Goal: Task Accomplishment & Management: Complete application form

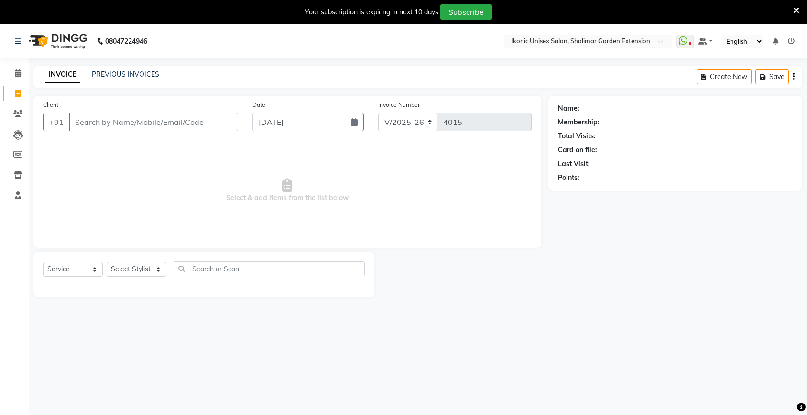
select select "4931"
select select "service"
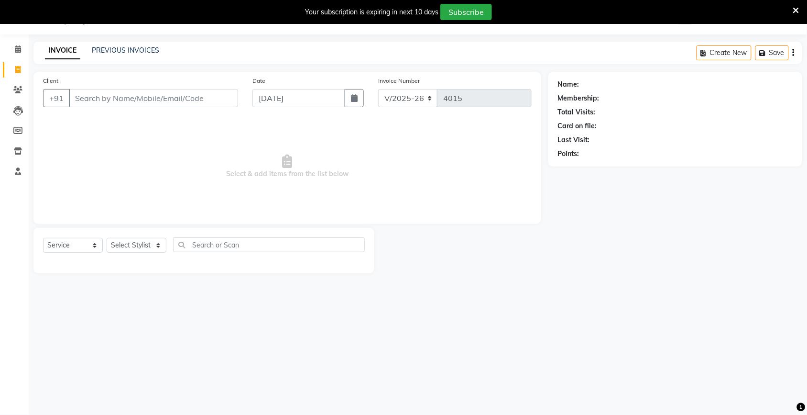
click at [0, 347] on div "Calendar Invoice Clients Leads Members Inventory Staff Completed InProgress Upc…" at bounding box center [64, 213] width 129 height 373
click at [139, 49] on link "PREVIOUS INVOICES" at bounding box center [125, 50] width 67 height 9
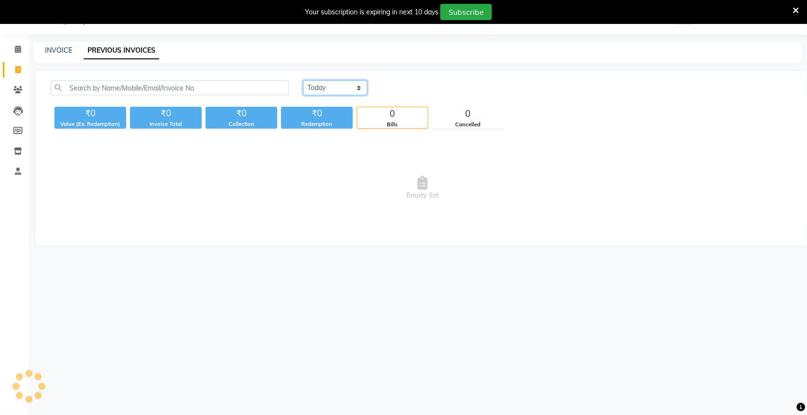
click at [338, 88] on select "[DATE] [DATE] Custom Range" at bounding box center [335, 87] width 64 height 15
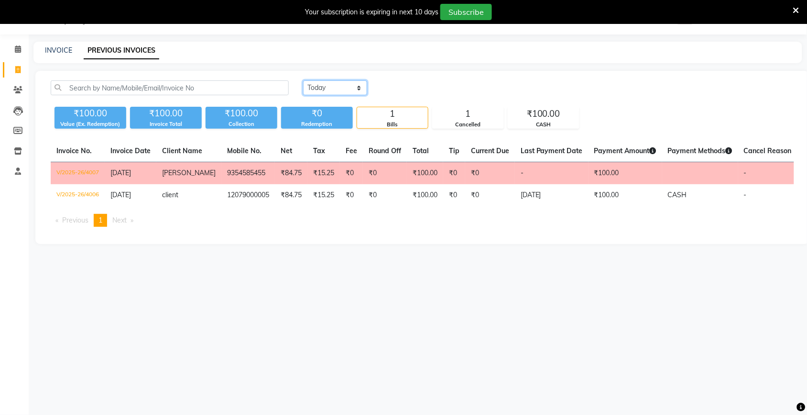
select select "[DATE]"
click at [303, 80] on select "[DATE] [DATE] Custom Range" at bounding box center [335, 87] width 64 height 15
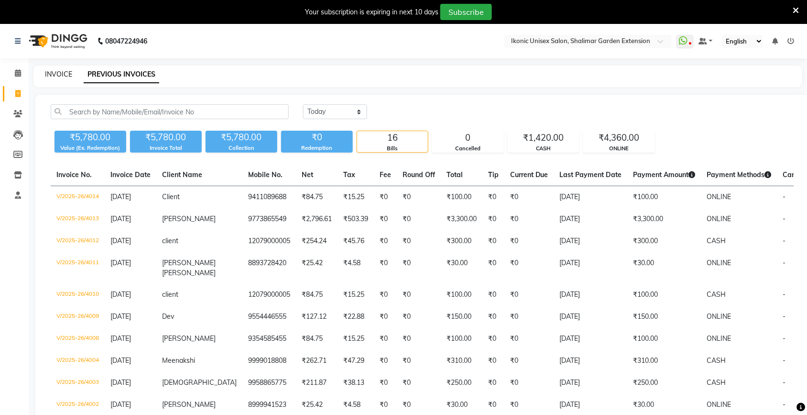
click at [64, 73] on link "INVOICE" at bounding box center [58, 74] width 27 height 9
select select "service"
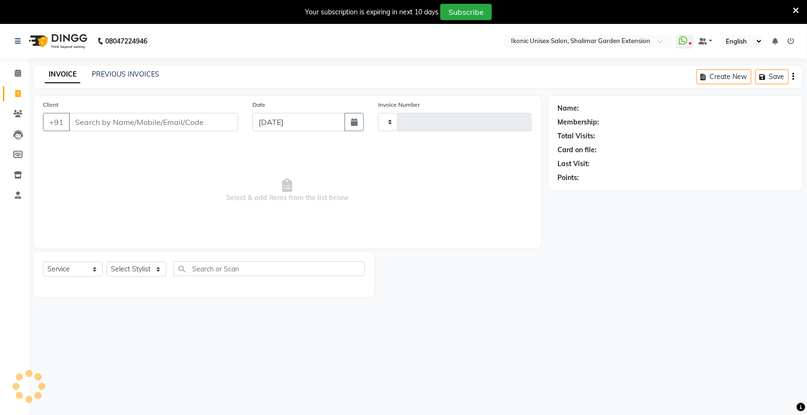
scroll to position [24, 0]
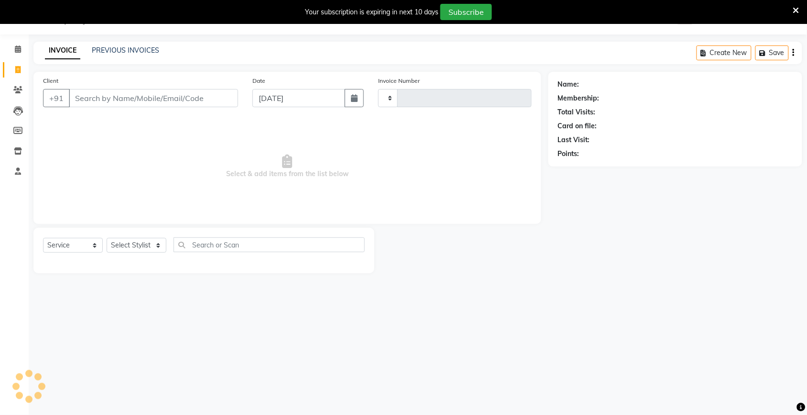
click at [130, 99] on input "Client" at bounding box center [153, 98] width 169 height 18
type input "4015"
select select "4931"
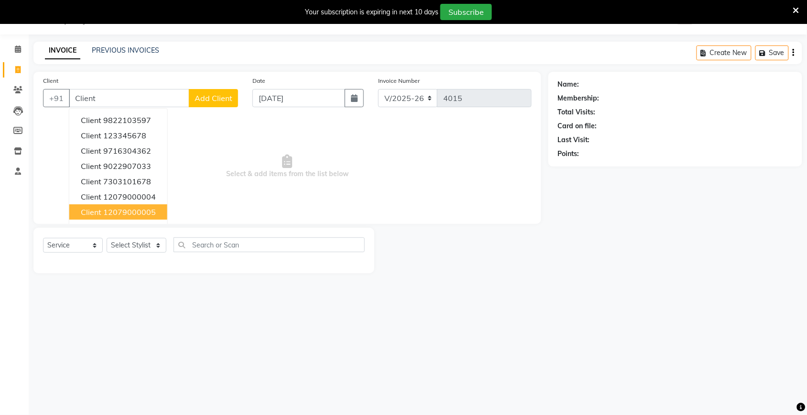
click at [135, 210] on ngb-highlight "12079000005" at bounding box center [129, 212] width 53 height 10
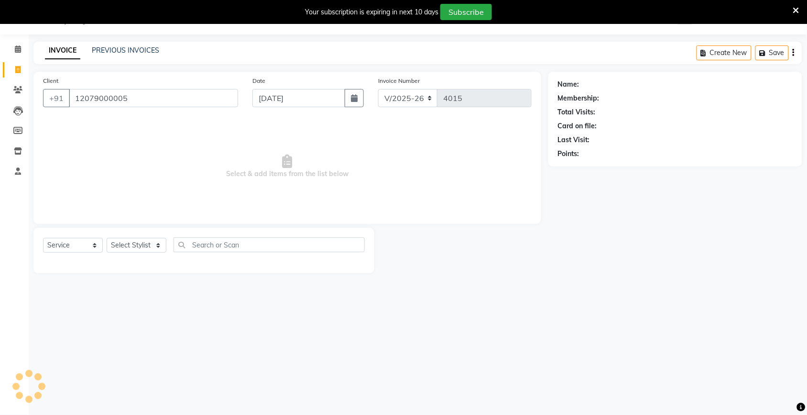
type input "12079000005"
